Goal: Task Accomplishment & Management: Complete application form

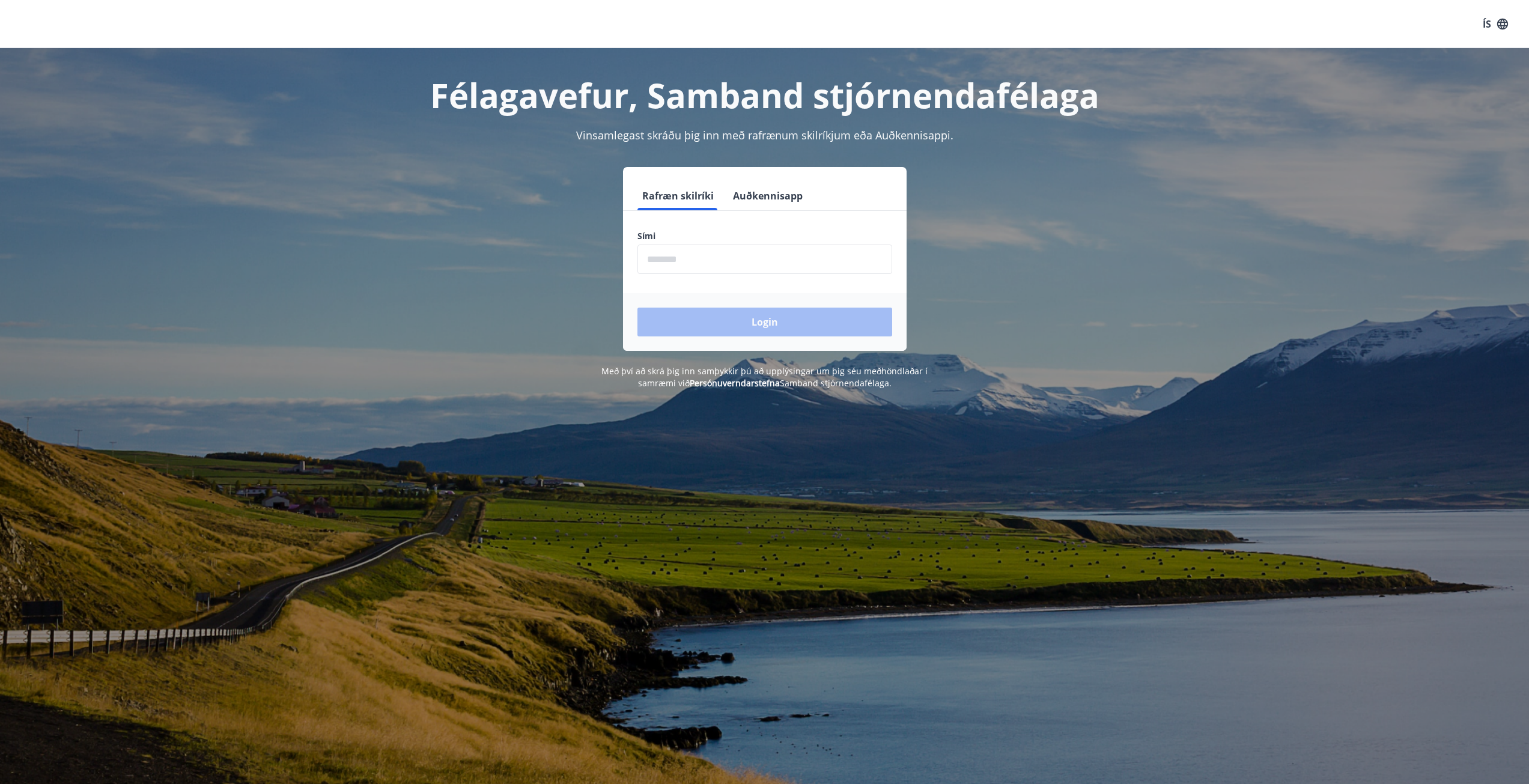
click at [692, 263] on input "phone" at bounding box center [765, 259] width 255 height 30
type input "********"
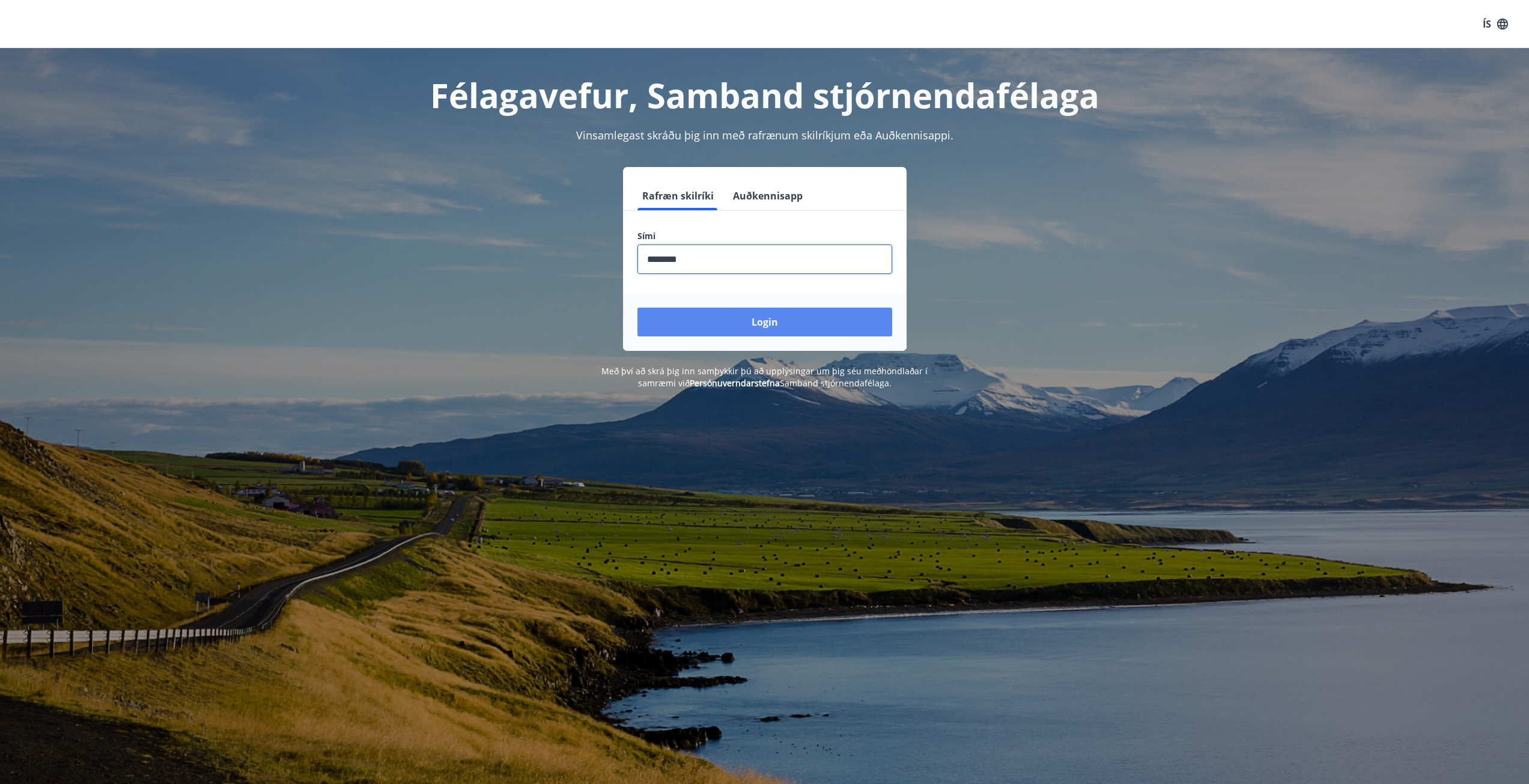
click at [766, 327] on button "Login" at bounding box center [765, 322] width 255 height 29
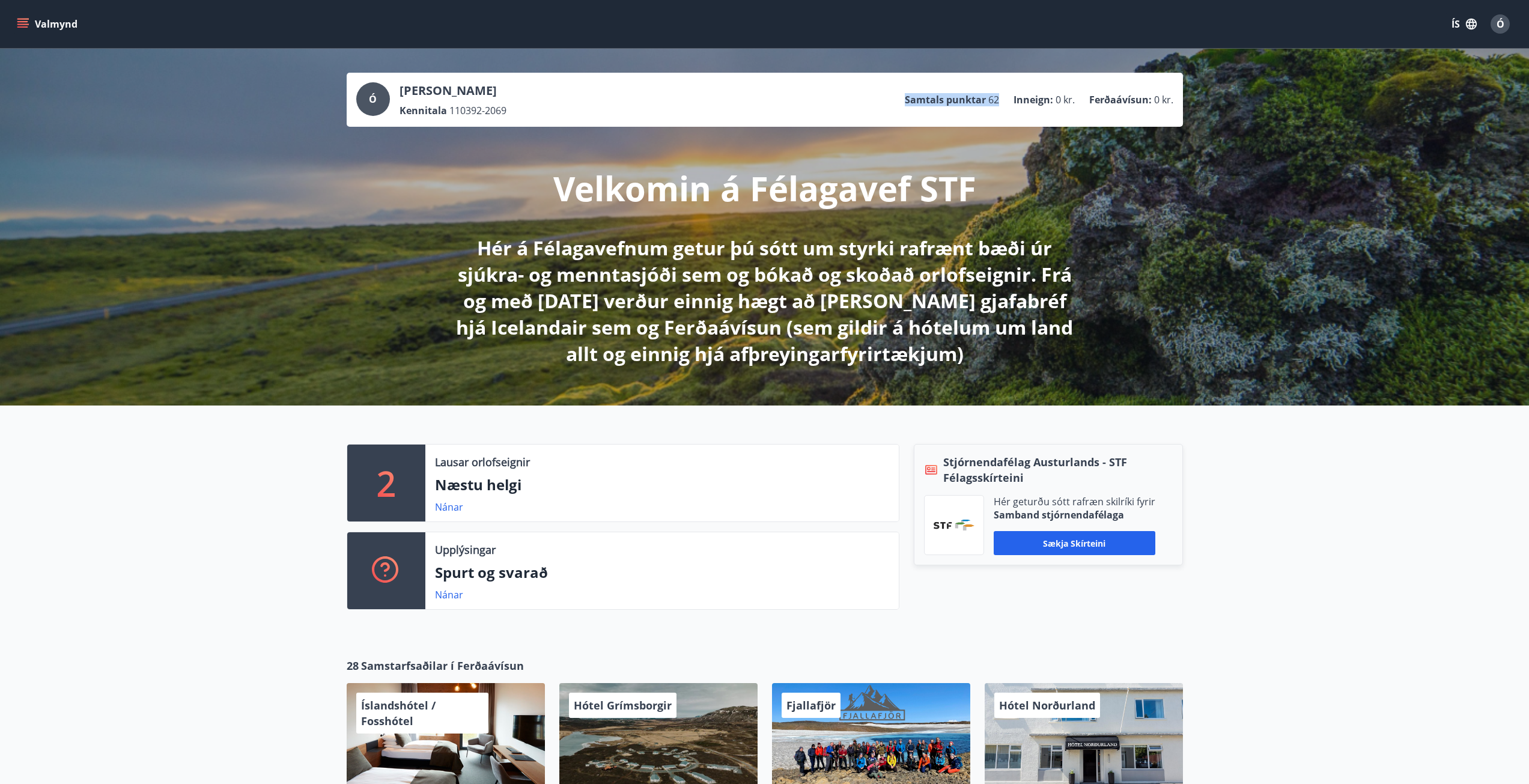
drag, startPoint x: 905, startPoint y: 100, endPoint x: 999, endPoint y: 100, distance: 94.0
click at [999, 100] on div "Ó Ólafur Þór Guðbjarnarson Kennitala 110392-2069 Samtals punktar 62 Inneign : 0…" at bounding box center [764, 100] width 817 height 35
click at [999, 101] on span "62" at bounding box center [994, 100] width 11 height 13
drag, startPoint x: 998, startPoint y: 99, endPoint x: 908, endPoint y: 99, distance: 90.0
click at [908, 99] on li "Samtals punktar 62" at bounding box center [951, 100] width 94 height 13
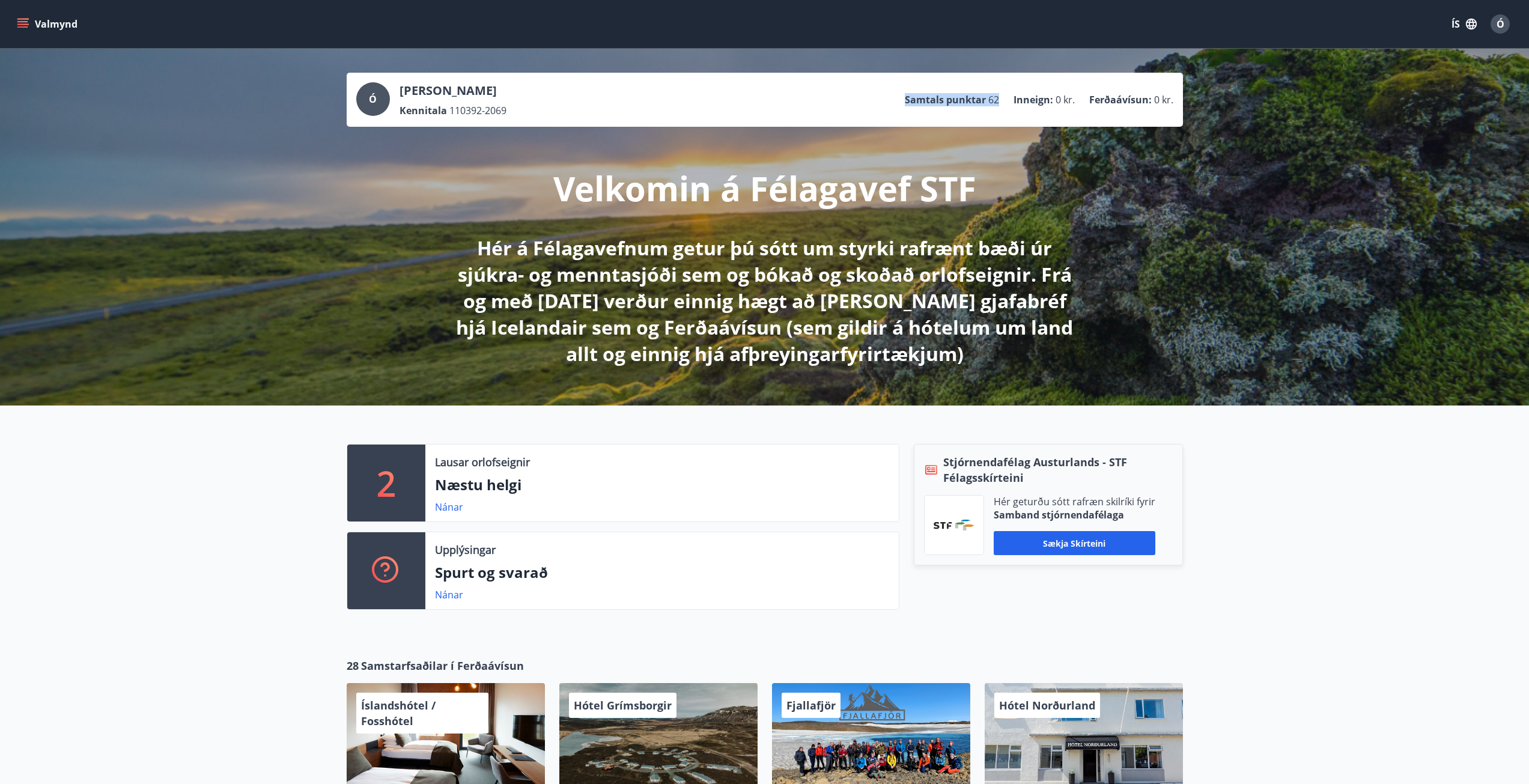
click at [908, 99] on p "Samtals punktar" at bounding box center [945, 100] width 81 height 13
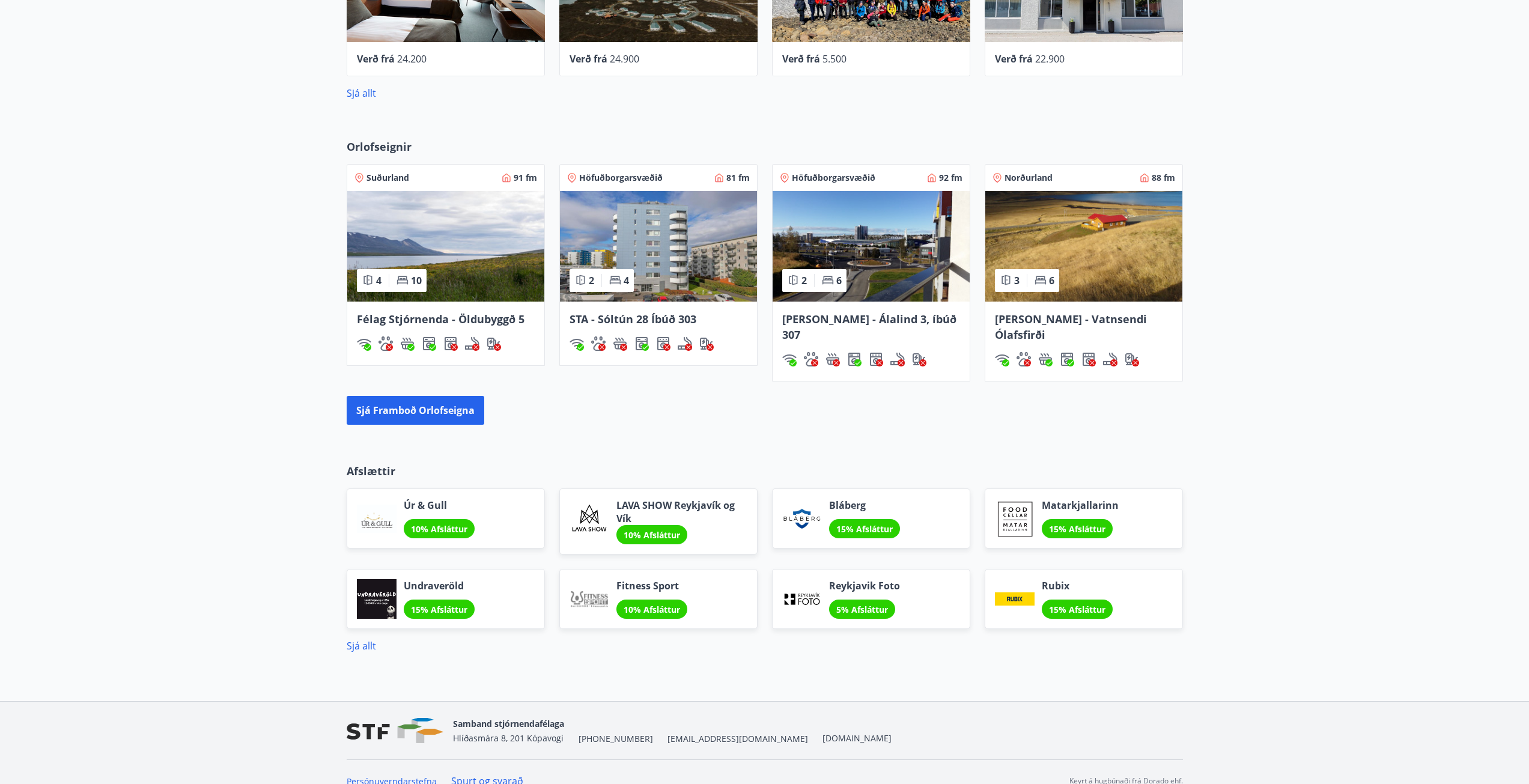
scroll to position [754, 0]
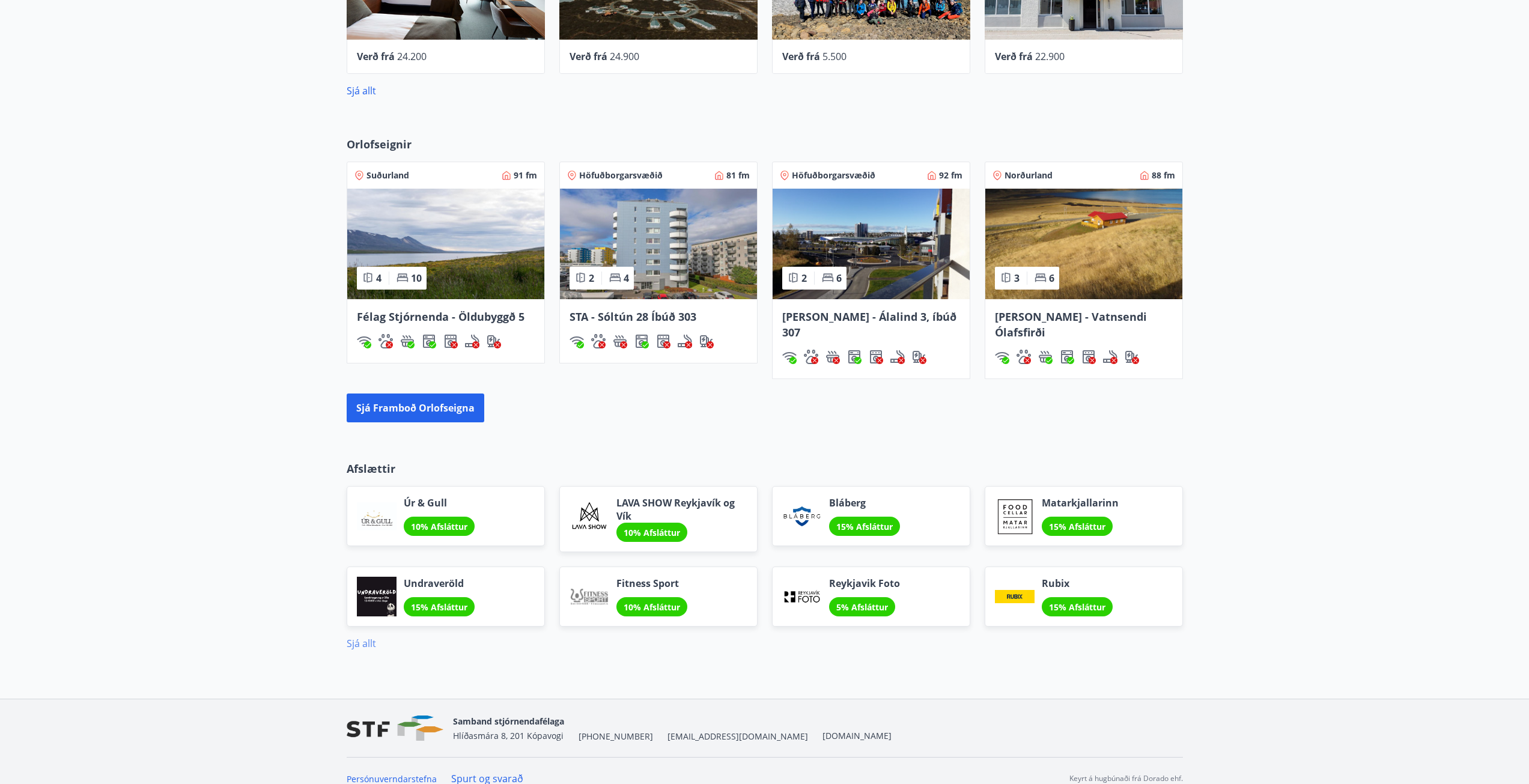
click at [362, 637] on link "Sjá allt" at bounding box center [361, 644] width 30 height 13
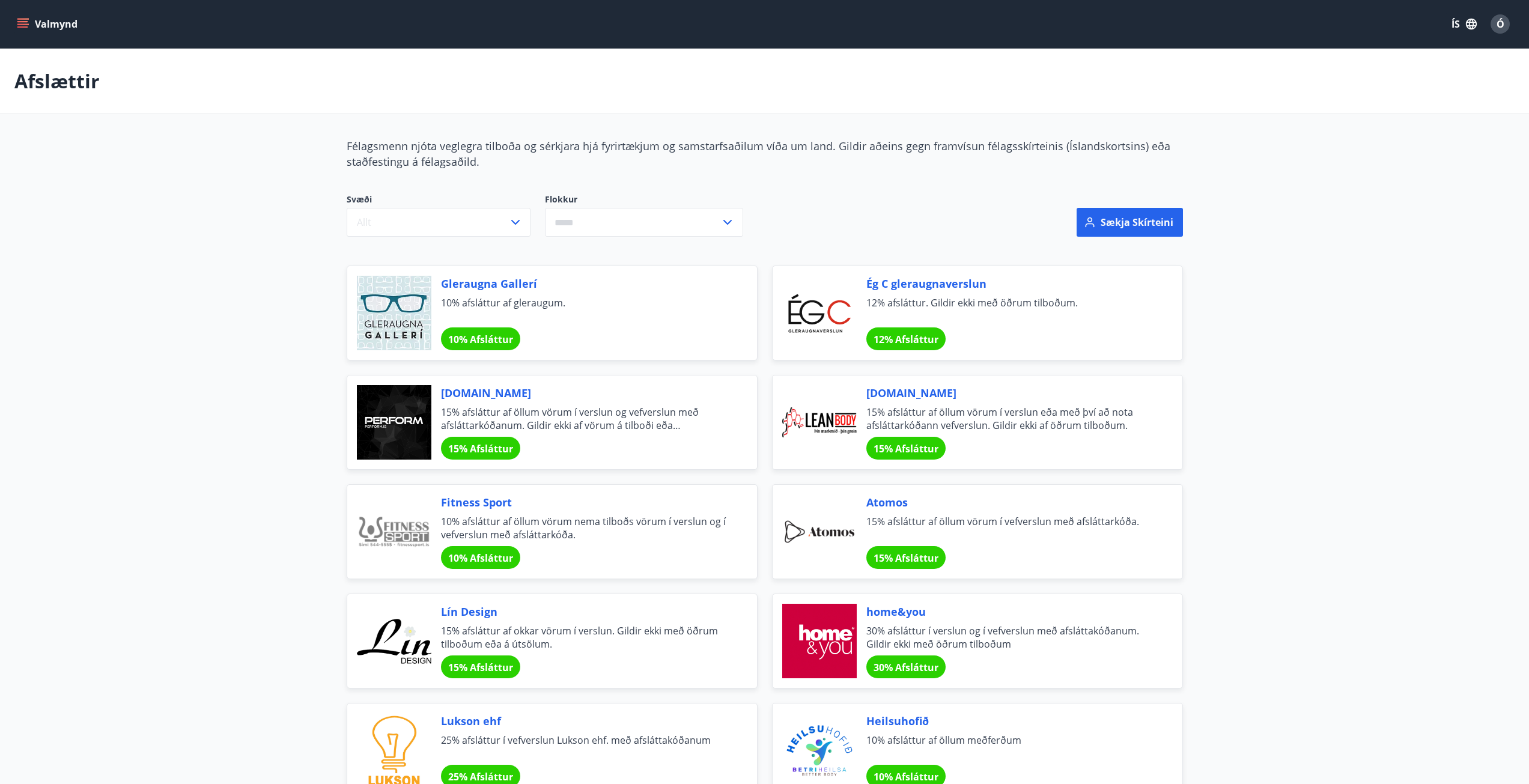
click at [24, 22] on icon "menu" at bounding box center [22, 22] width 11 height 1
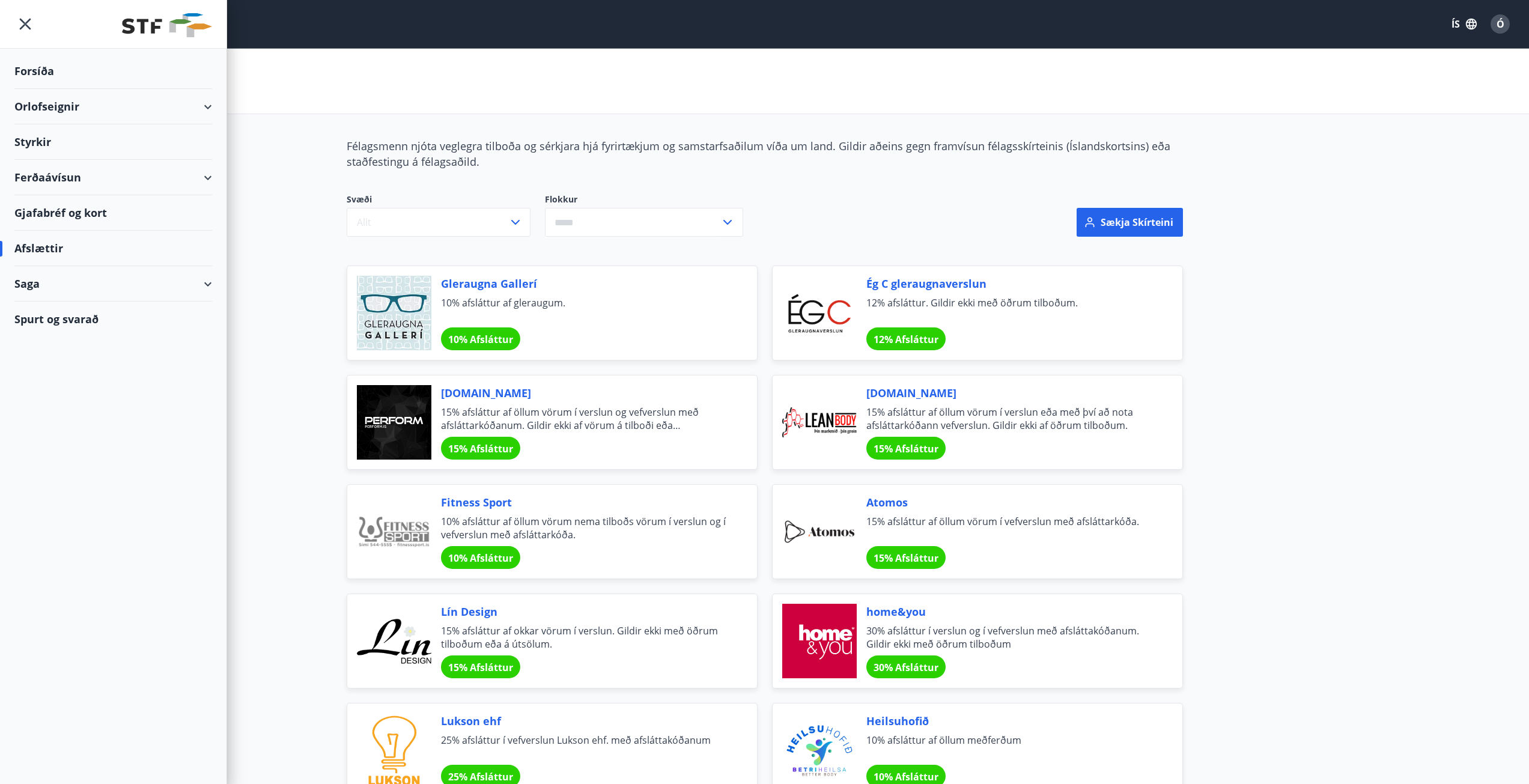
click at [65, 89] on div "Styrkir" at bounding box center [113, 71] width 198 height 36
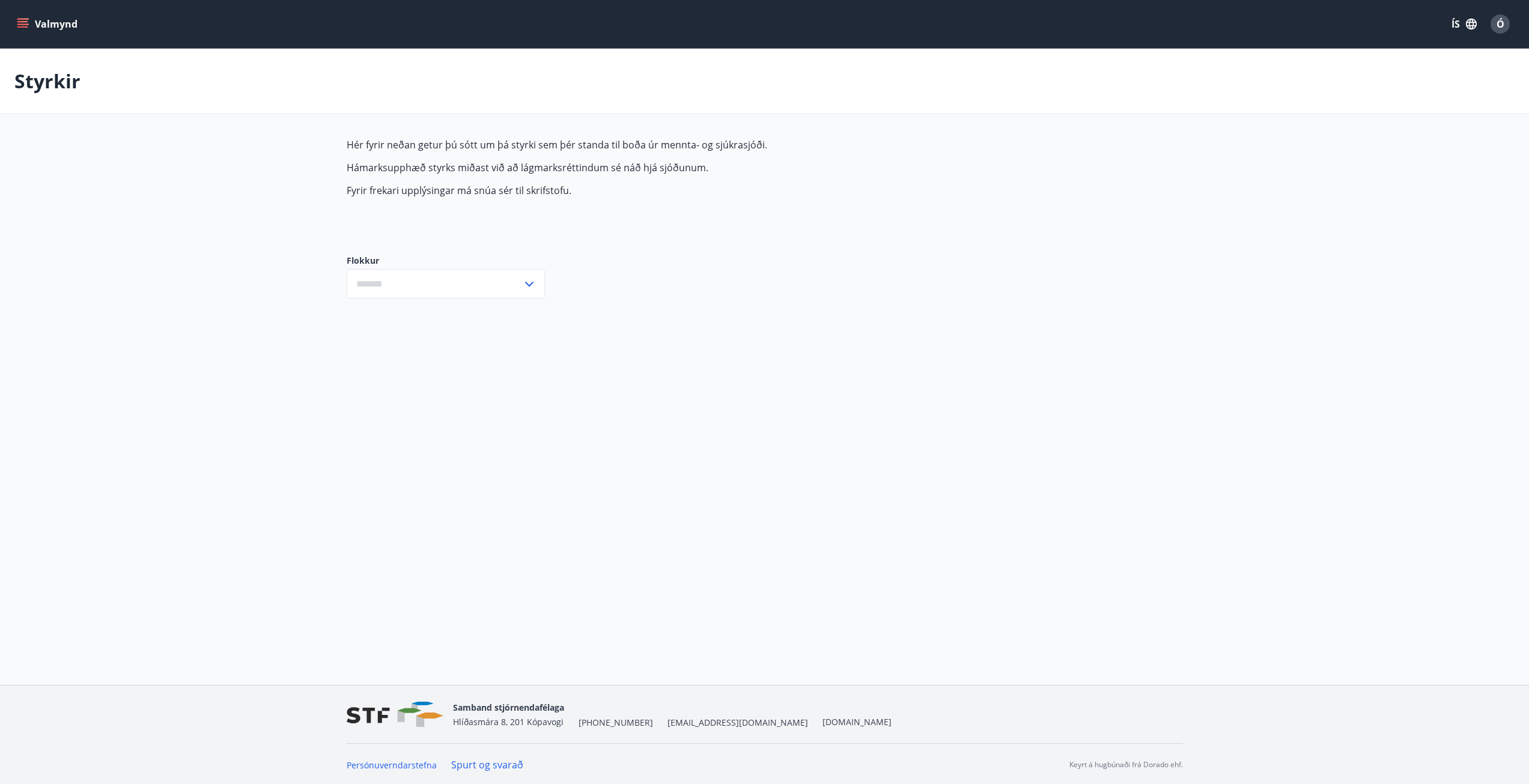
type input "***"
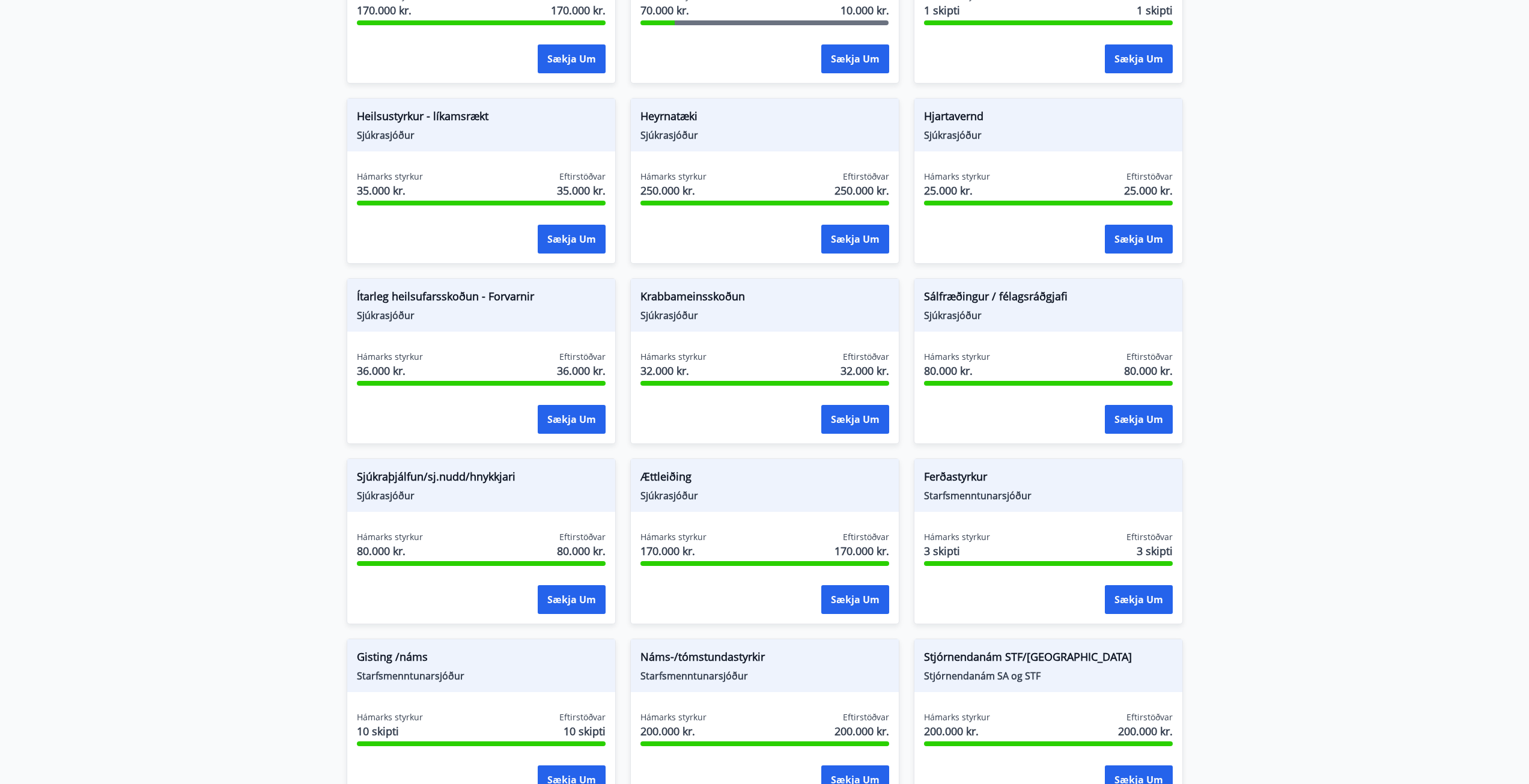
scroll to position [600, 0]
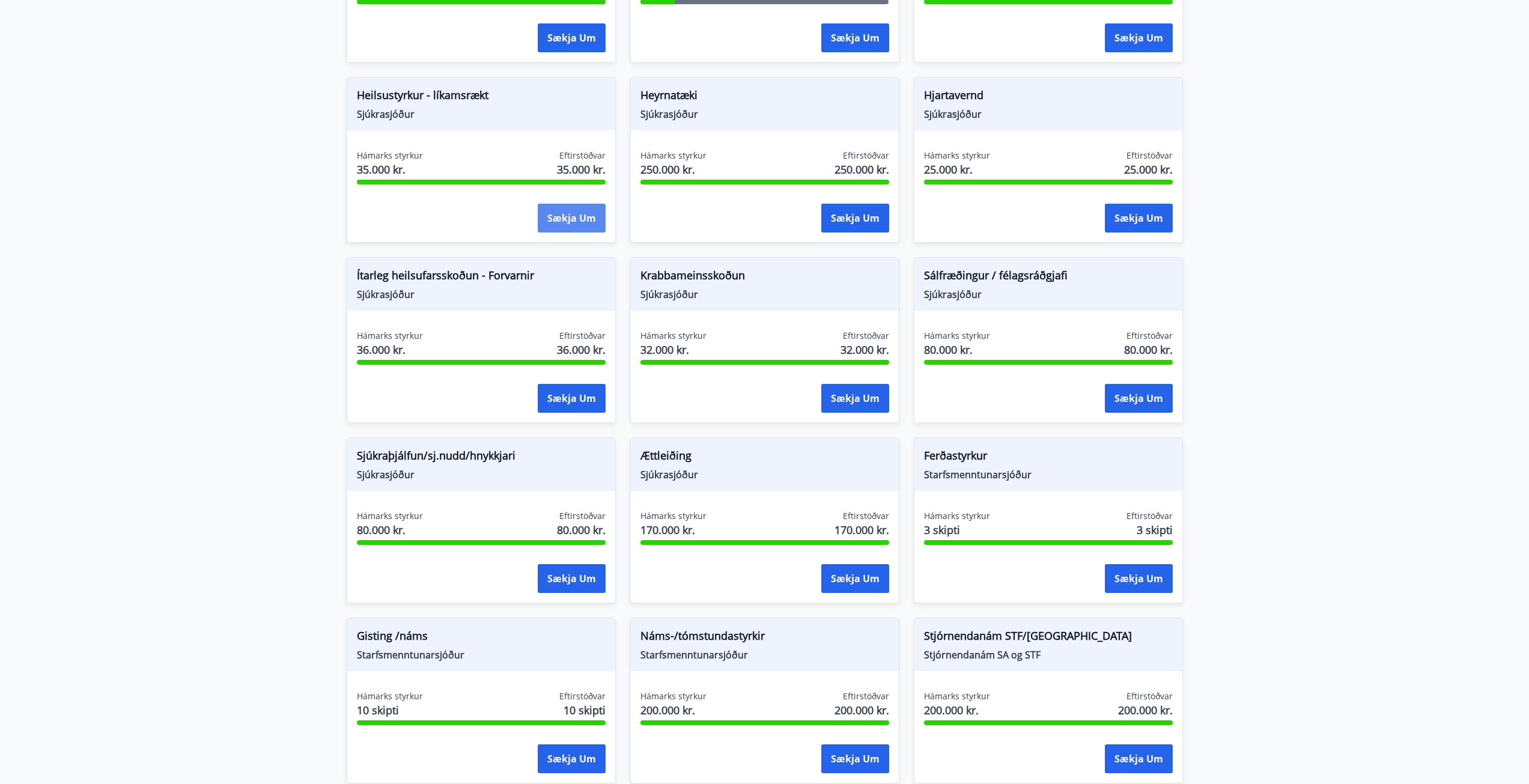
click at [574, 223] on button "Sækja um" at bounding box center [571, 218] width 68 height 29
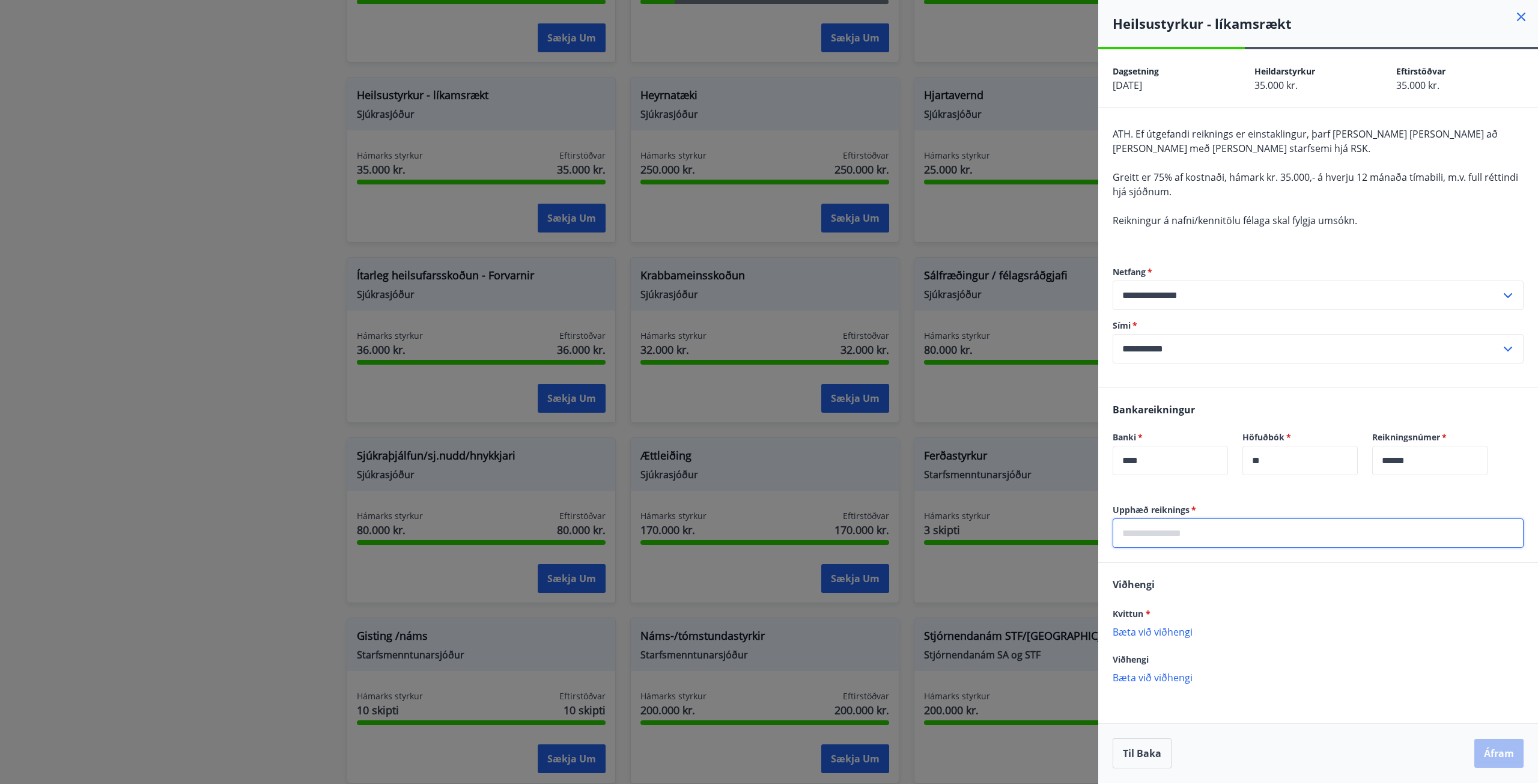
click at [1221, 538] on input "text" at bounding box center [1318, 534] width 411 height 30
type input "*****"
click at [1230, 583] on div "Viðhengi Kvittun * Bæta við viðhengi Viðhengi er nauðsynlegt! Viðhengi Bæta við…" at bounding box center [1318, 635] width 440 height 146
click at [1177, 632] on p "Bæta við viðhengi" at bounding box center [1318, 631] width 411 height 12
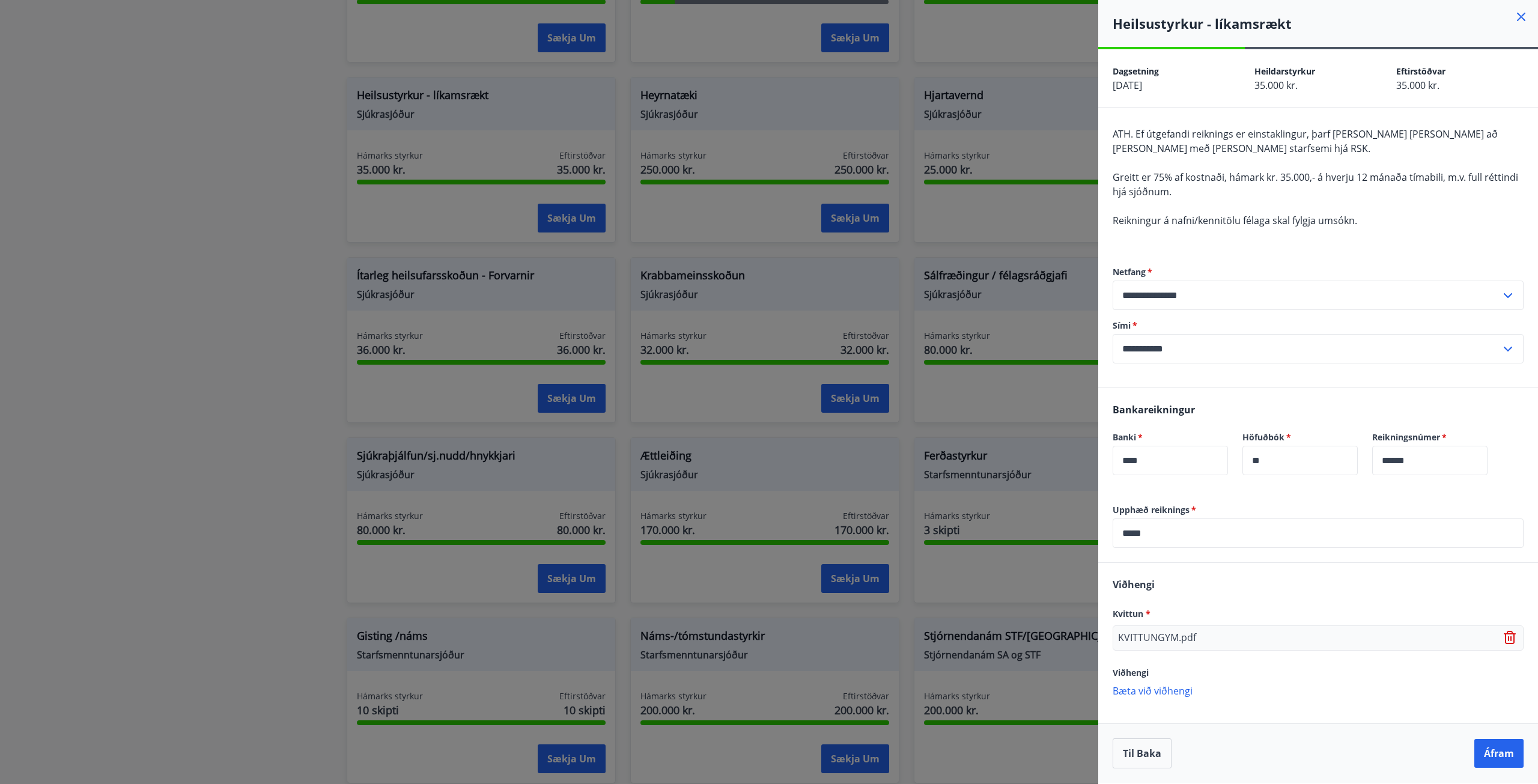
click at [1175, 635] on p "KVITTUNGYM.pdf" at bounding box center [1157, 638] width 78 height 14
click at [1133, 531] on input "*****" at bounding box center [1318, 534] width 411 height 30
click at [1154, 636] on p "KVITTUNGYM.pdf" at bounding box center [1157, 638] width 78 height 14
click at [1496, 750] on button "Áfram" at bounding box center [1499, 753] width 49 height 29
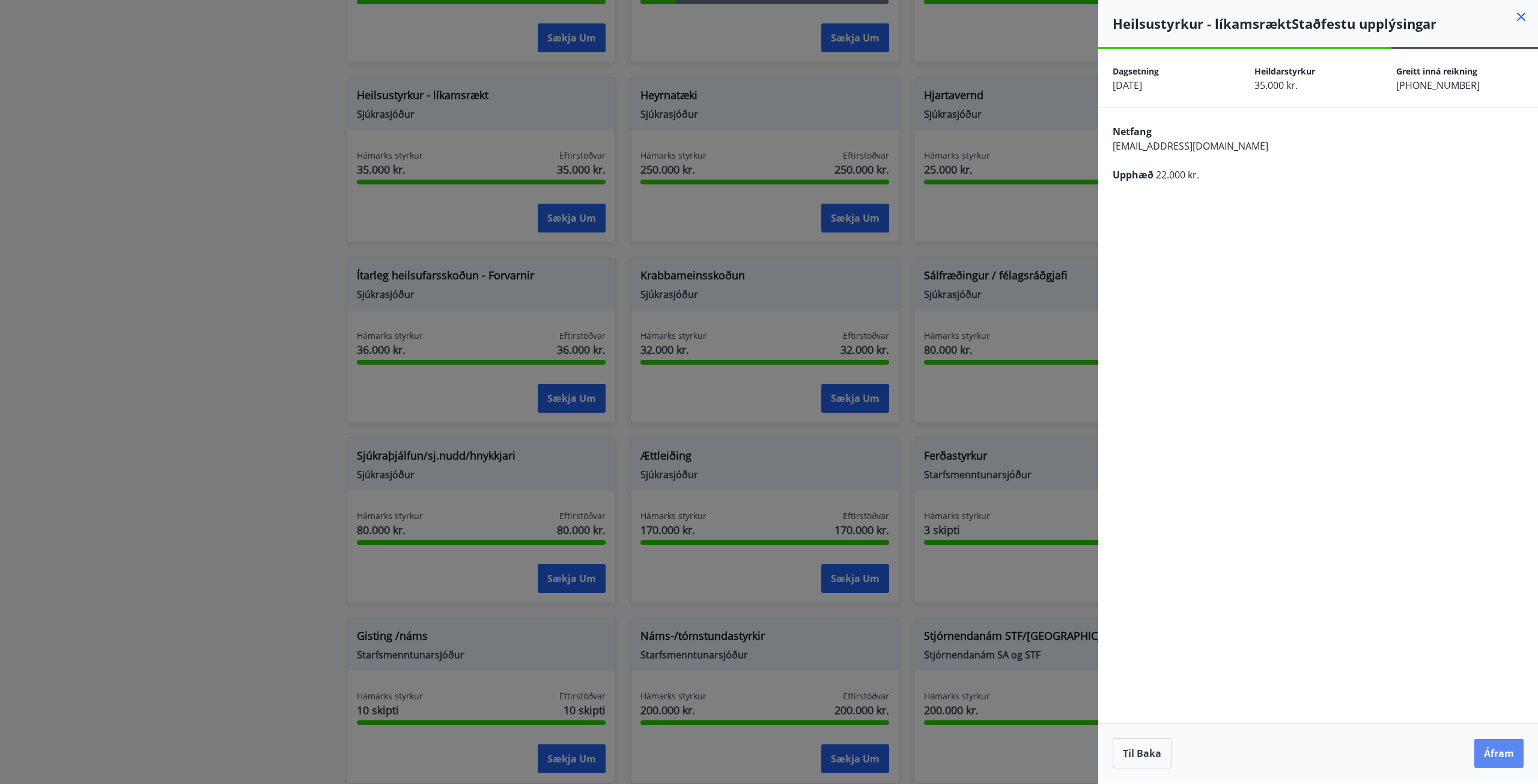
click at [1499, 750] on button "Áfram" at bounding box center [1499, 753] width 49 height 29
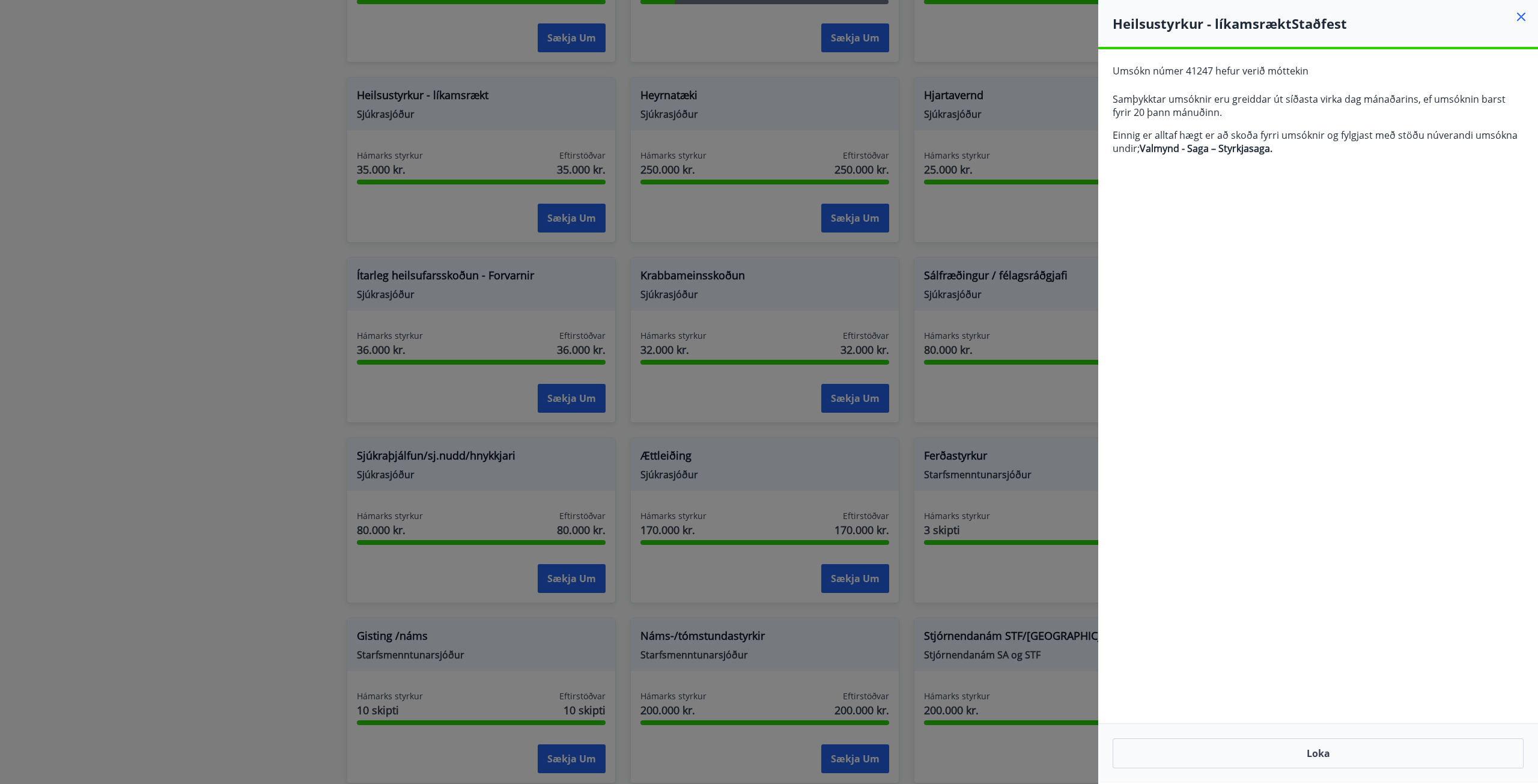
click at [1516, 17] on icon at bounding box center [1521, 16] width 14 height 14
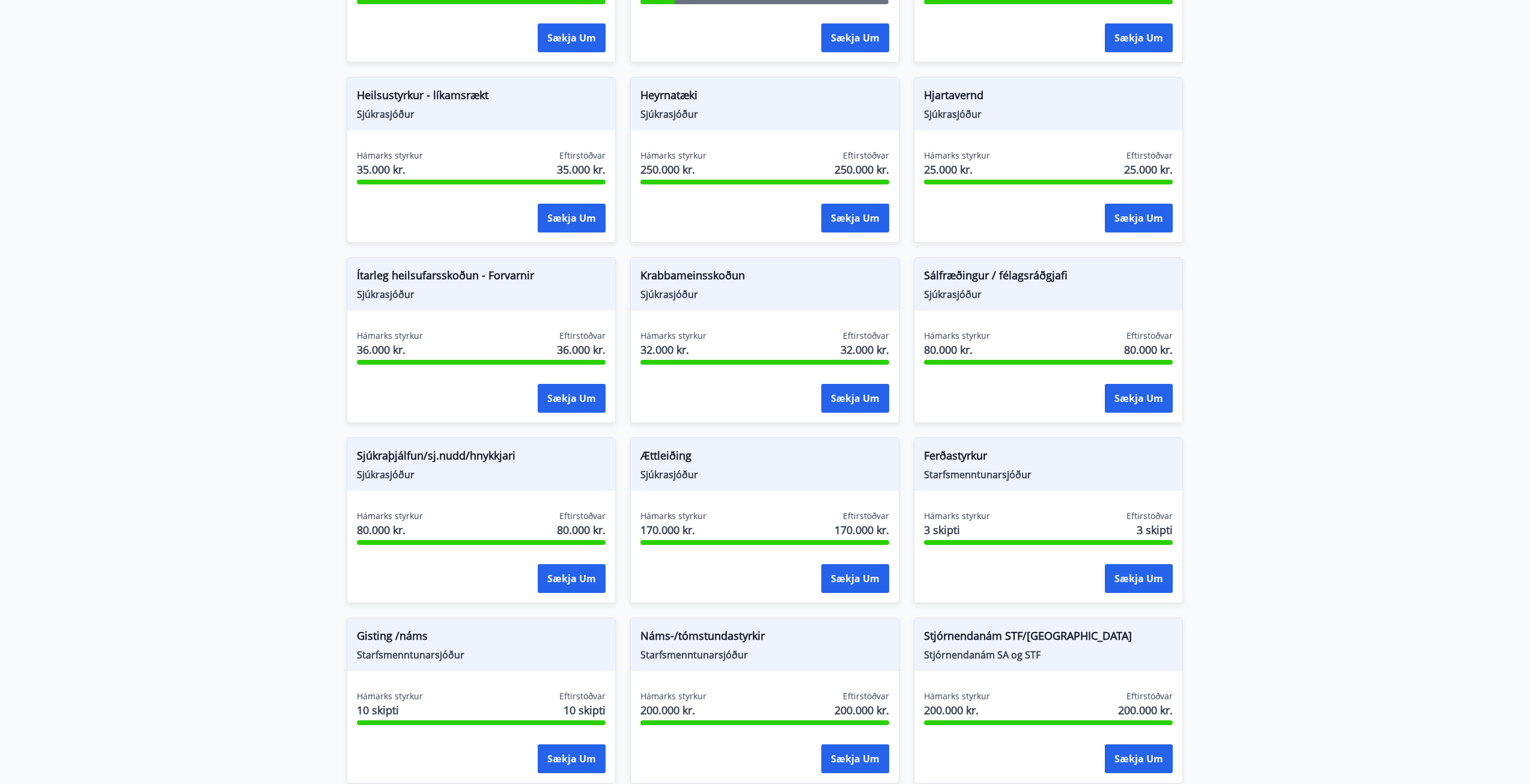
click at [1250, 570] on main "Styrkir Hér fyrir neðan getur þú sótt um þá styrki sem þér standa til boða úr m…" at bounding box center [764, 123] width 1529 height 1350
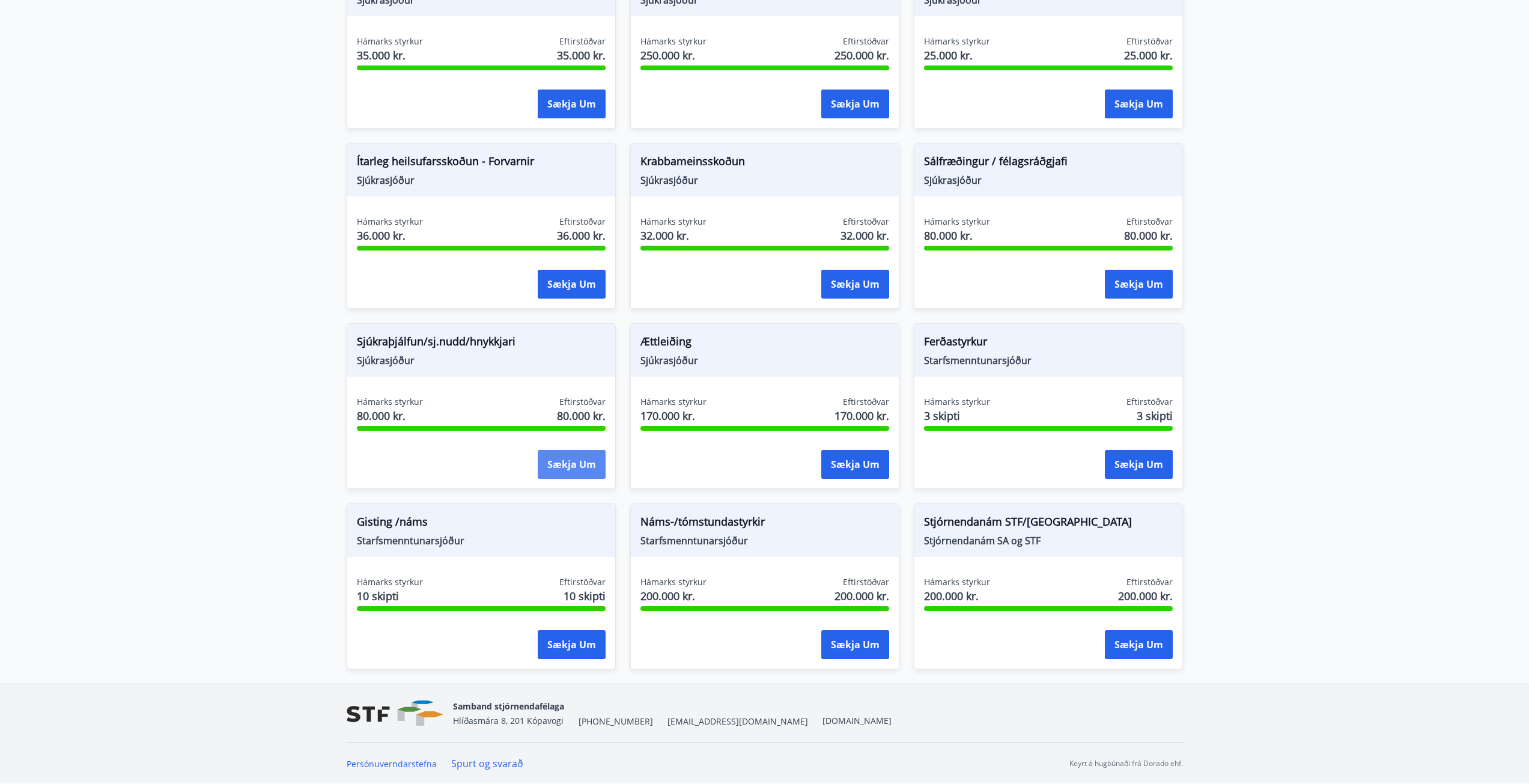
scroll to position [716, 0]
drag, startPoint x: 1027, startPoint y: 513, endPoint x: 971, endPoint y: 386, distance: 138.8
click at [971, 386] on div "Ferðastyrkur Starfsmenntunarsjóður Hámarks styrkur 3 skipti Eftirstöðvar 3 skip…" at bounding box center [1048, 405] width 269 height 166
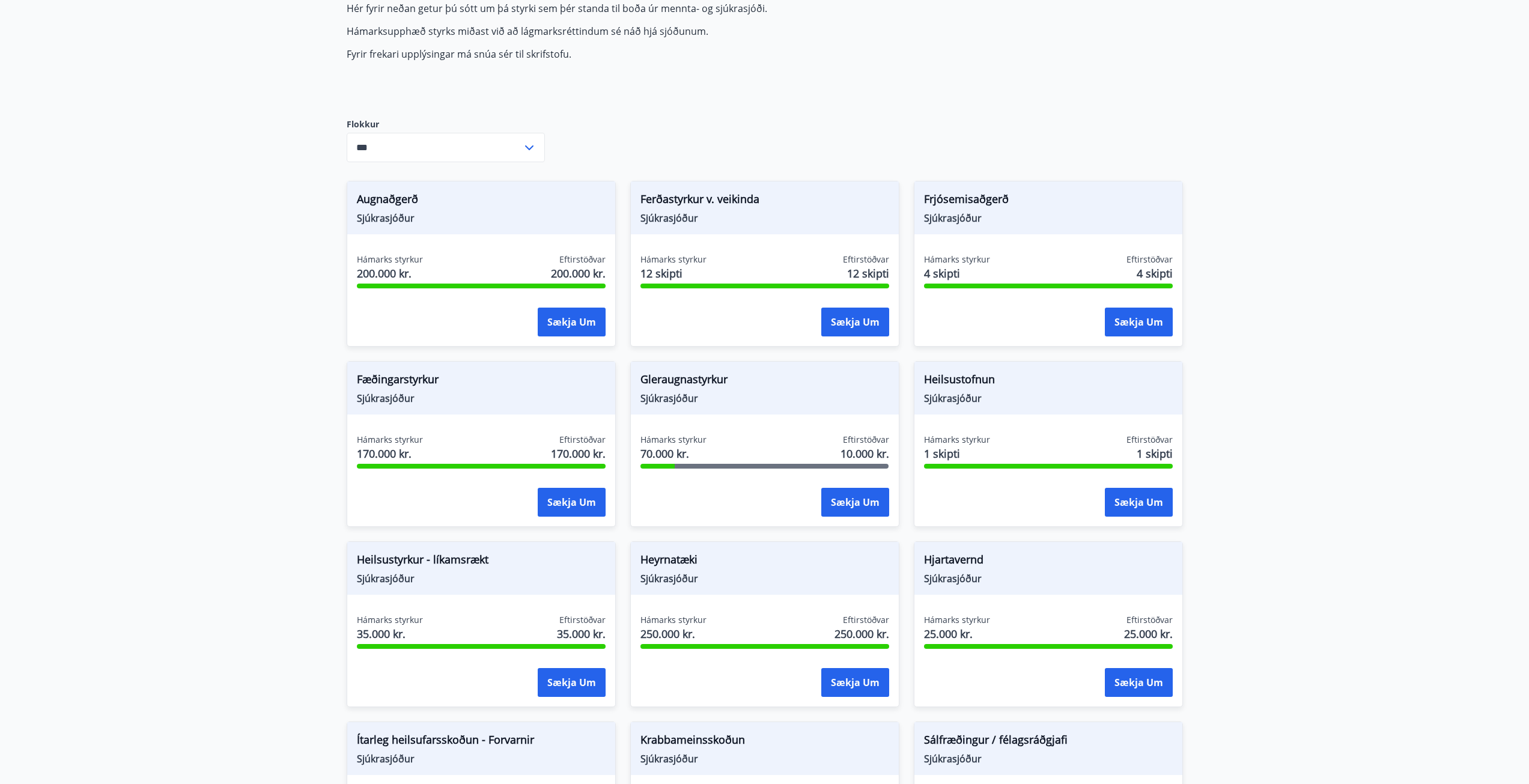
scroll to position [0, 0]
